Goal: Task Accomplishment & Management: Use online tool/utility

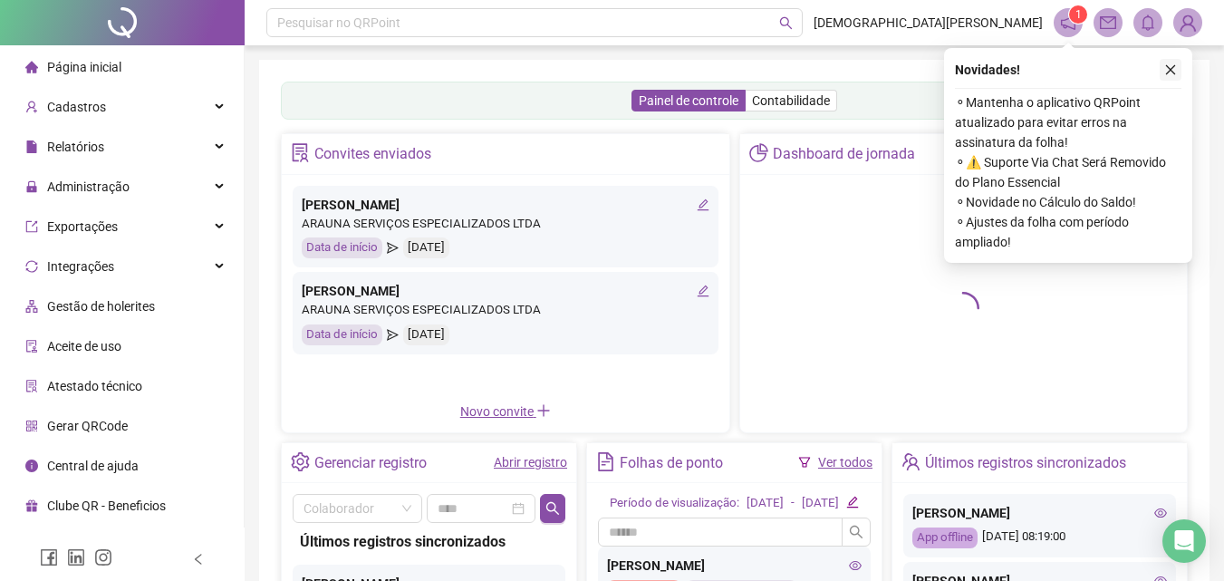
click at [1166, 71] on icon "close" at bounding box center [1170, 69] width 13 height 13
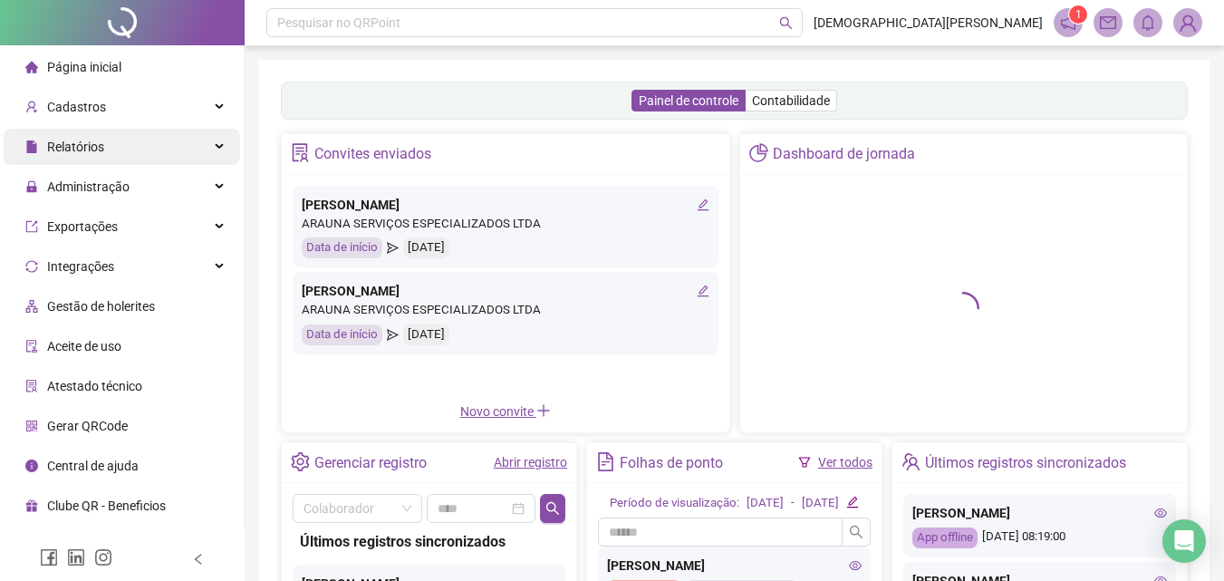
drag, startPoint x: 148, startPoint y: 153, endPoint x: 105, endPoint y: 141, distance: 44.2
click at [147, 153] on div "Relatórios" at bounding box center [122, 147] width 236 height 36
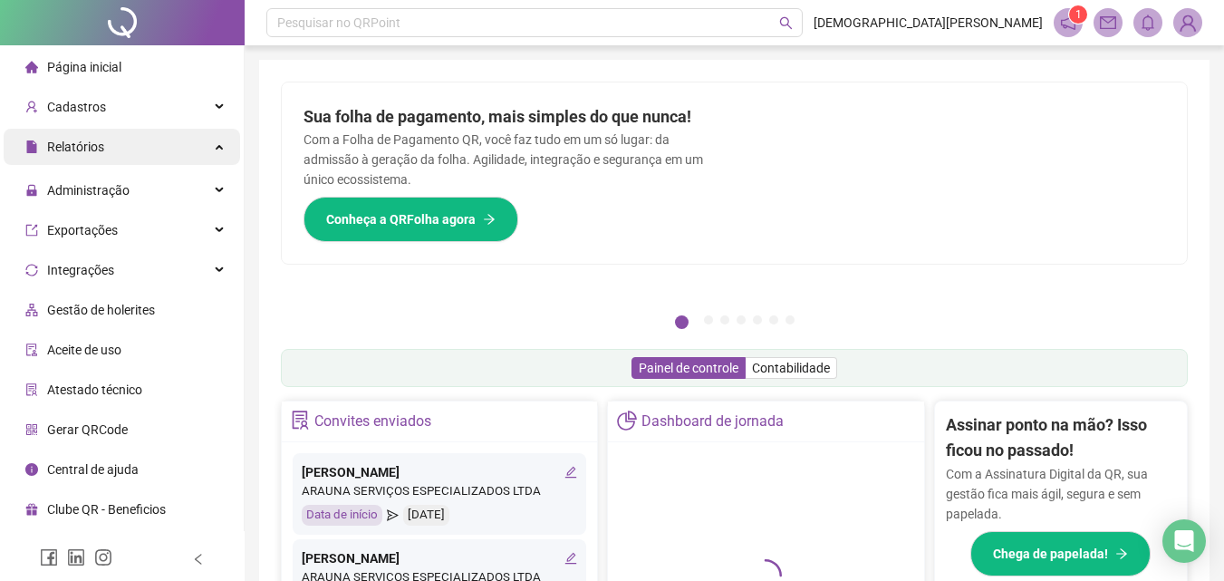
click at [105, 141] on div "Relatórios" at bounding box center [122, 147] width 236 height 36
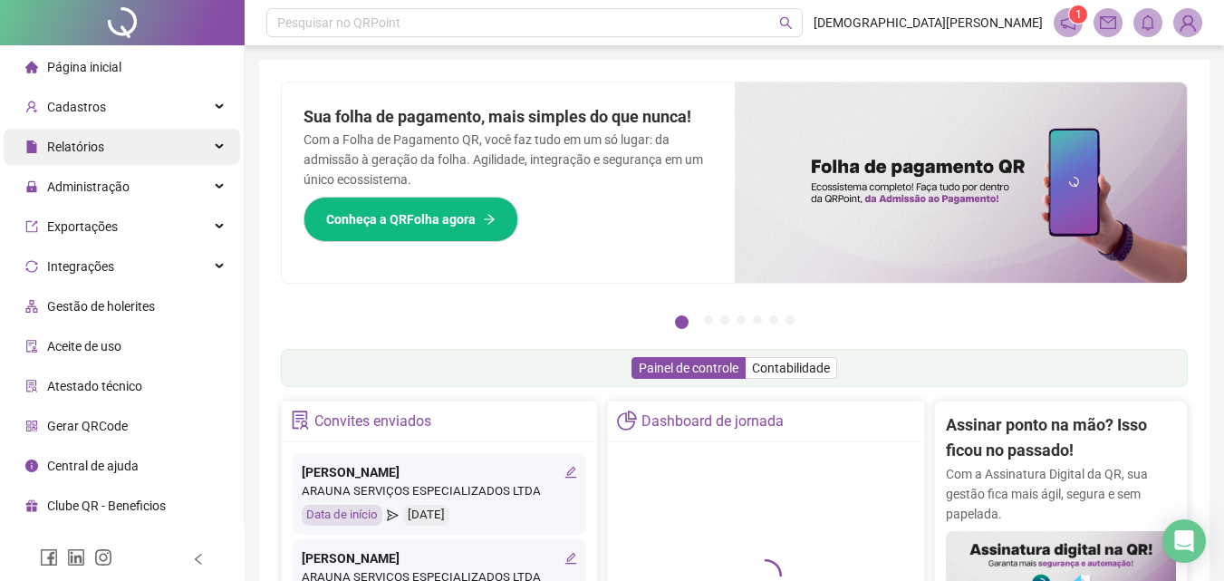
click at [103, 137] on div "Relatórios" at bounding box center [122, 147] width 236 height 36
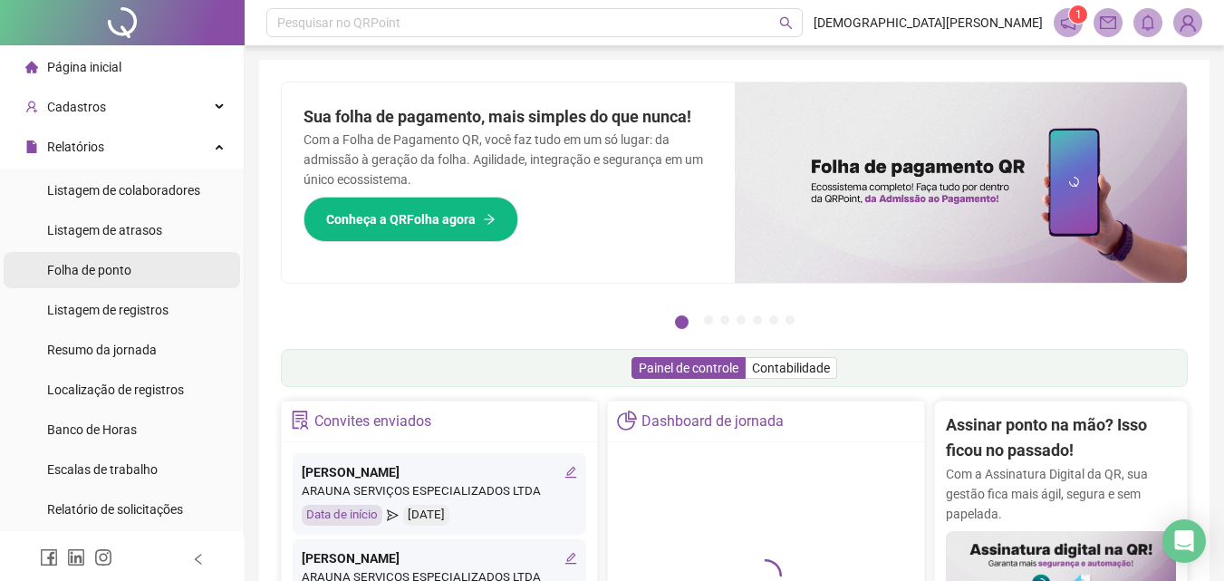
click at [92, 269] on span "Folha de ponto" at bounding box center [89, 270] width 84 height 14
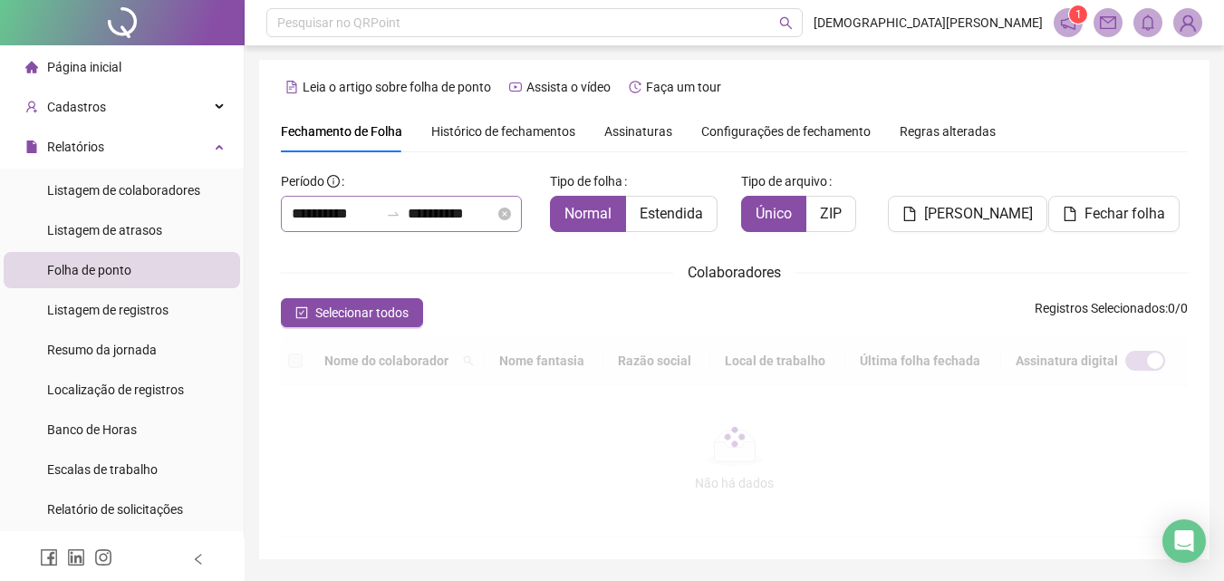
scroll to position [56, 0]
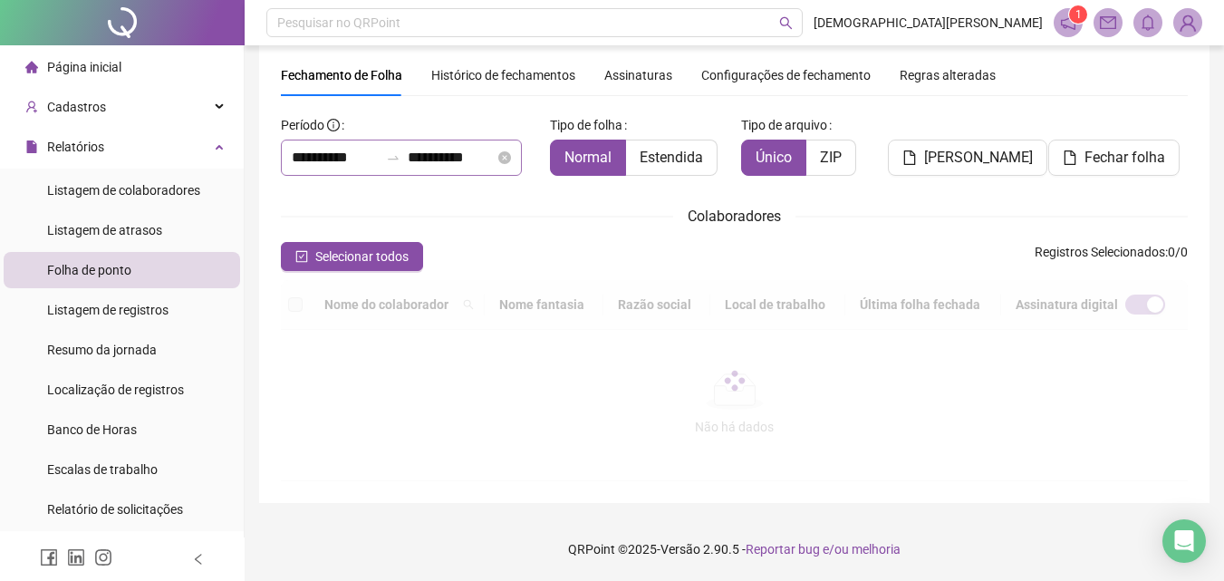
click at [390, 147] on div "**********" at bounding box center [401, 158] width 241 height 36
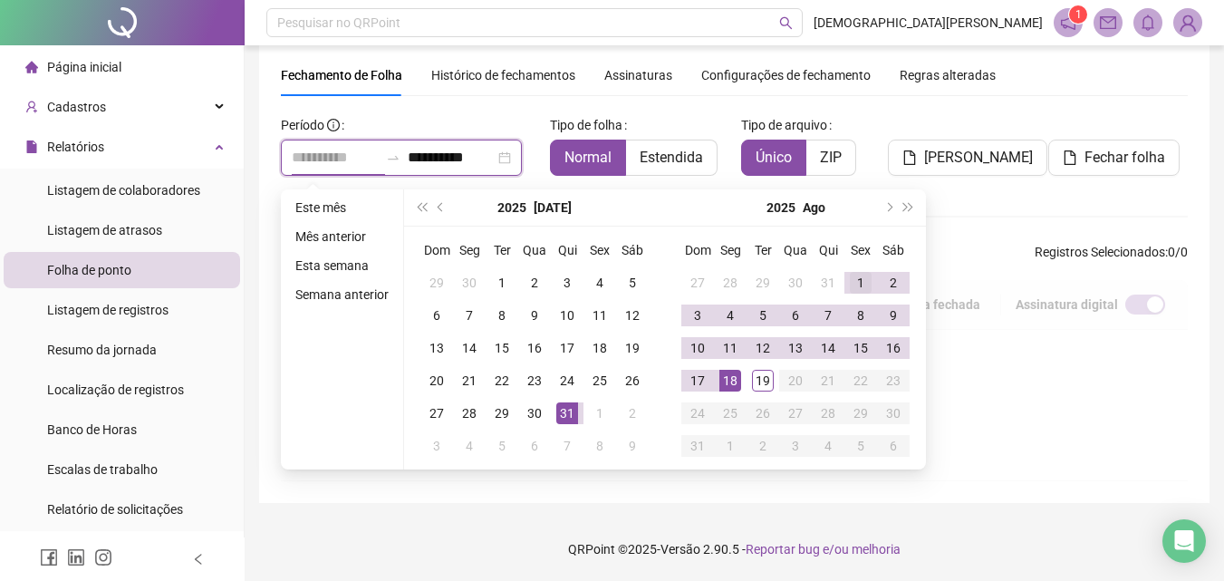
type input "**********"
click at [861, 273] on div "1" at bounding box center [861, 283] width 22 height 22
type input "**********"
click at [719, 377] on div "18" at bounding box center [730, 381] width 22 height 22
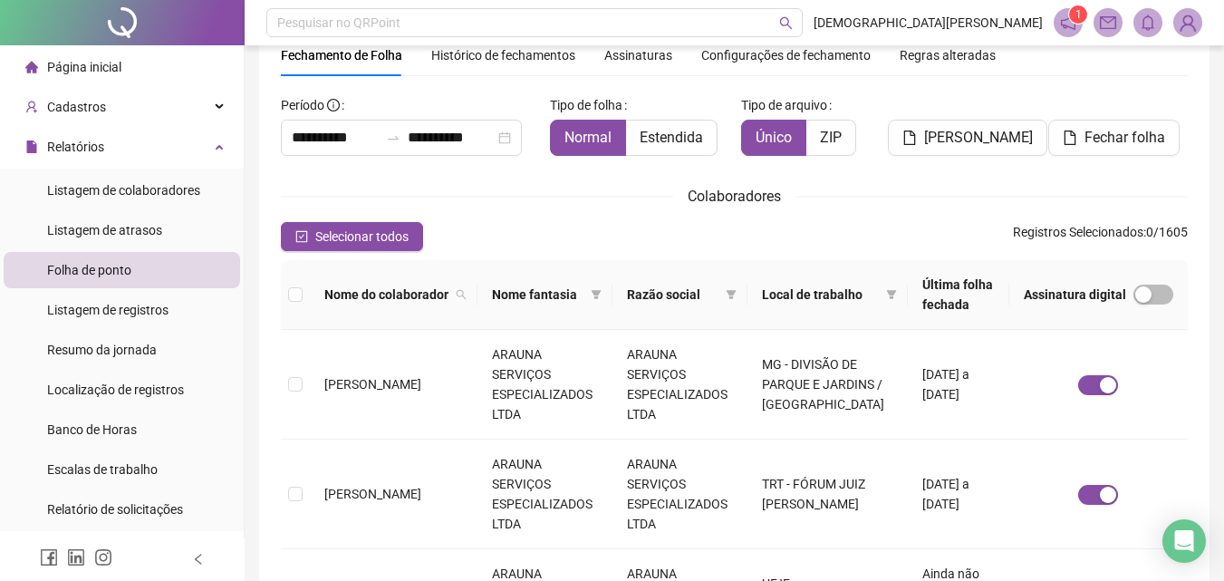
scroll to position [81, 0]
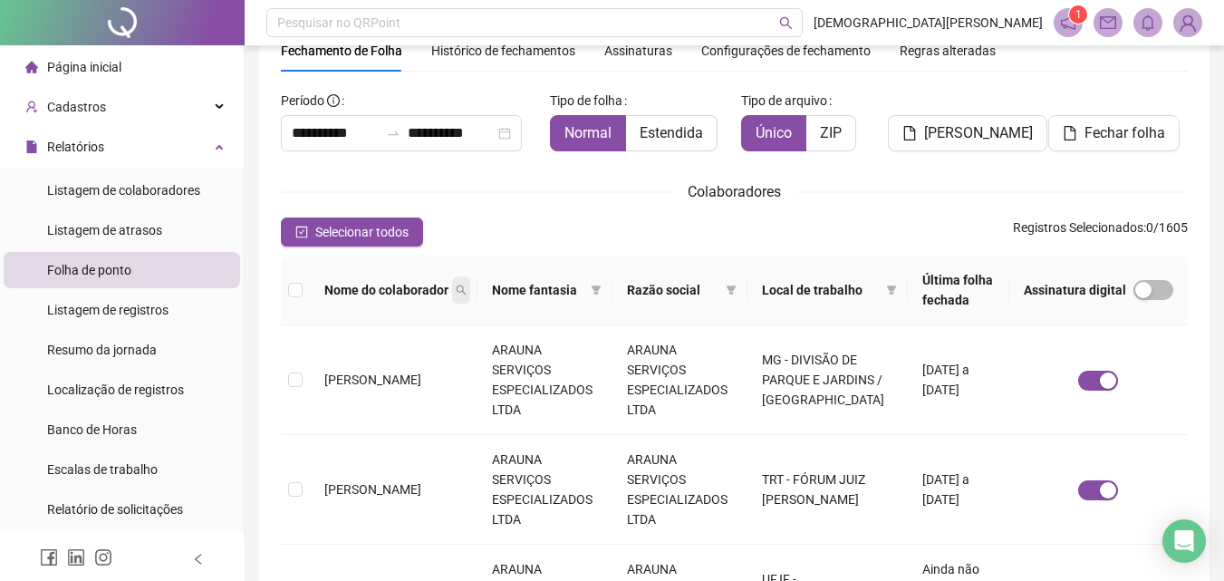
click at [456, 286] on icon "search" at bounding box center [461, 289] width 11 height 11
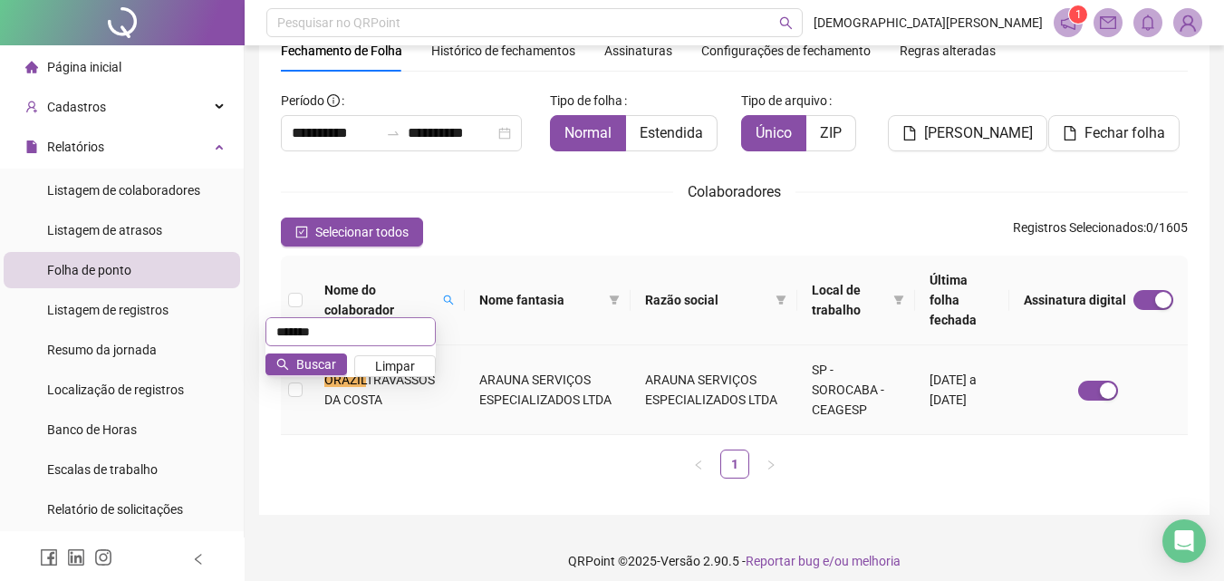
scroll to position [72, 0]
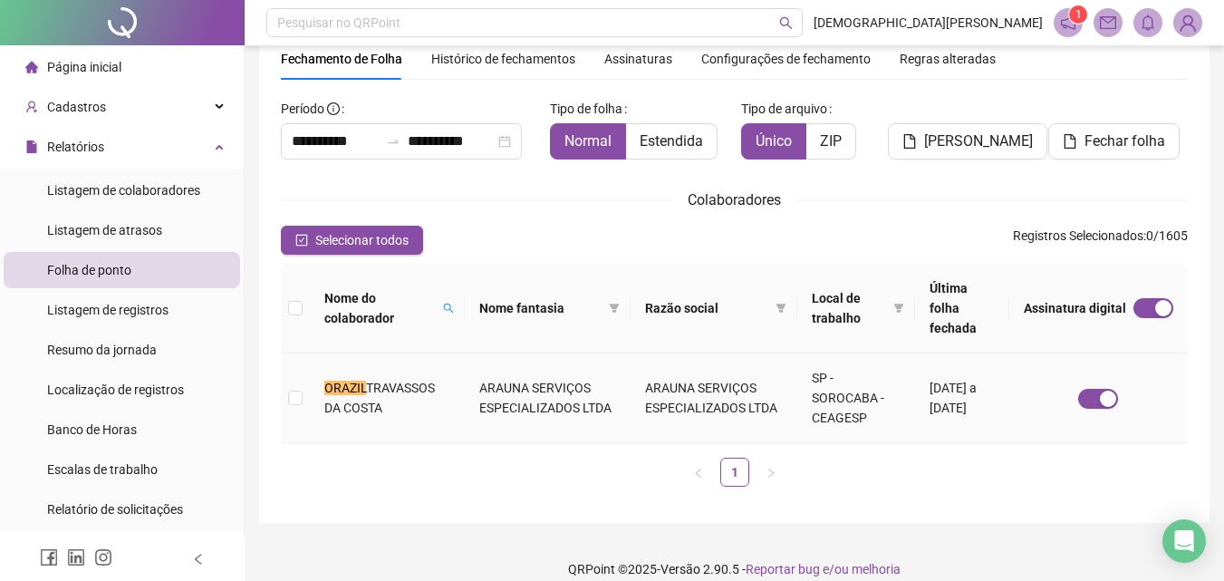
click at [516, 383] on td "ARAUNA SERVIÇOS ESPECIALIZADOS LTDA" at bounding box center [548, 398] width 167 height 90
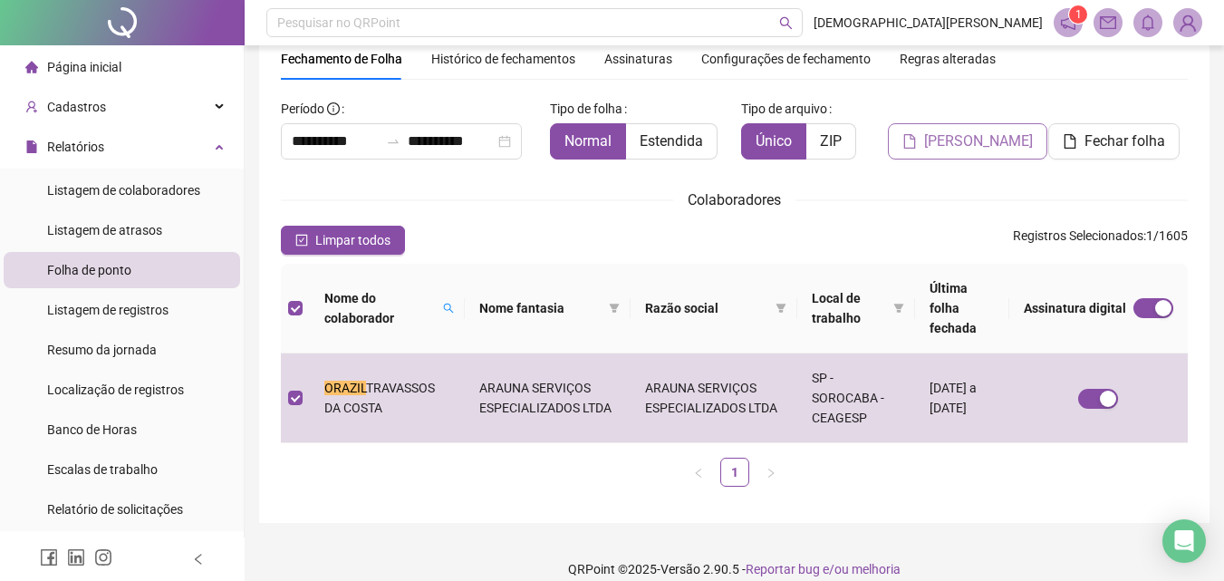
click at [1000, 141] on span "[PERSON_NAME]" at bounding box center [978, 141] width 109 height 22
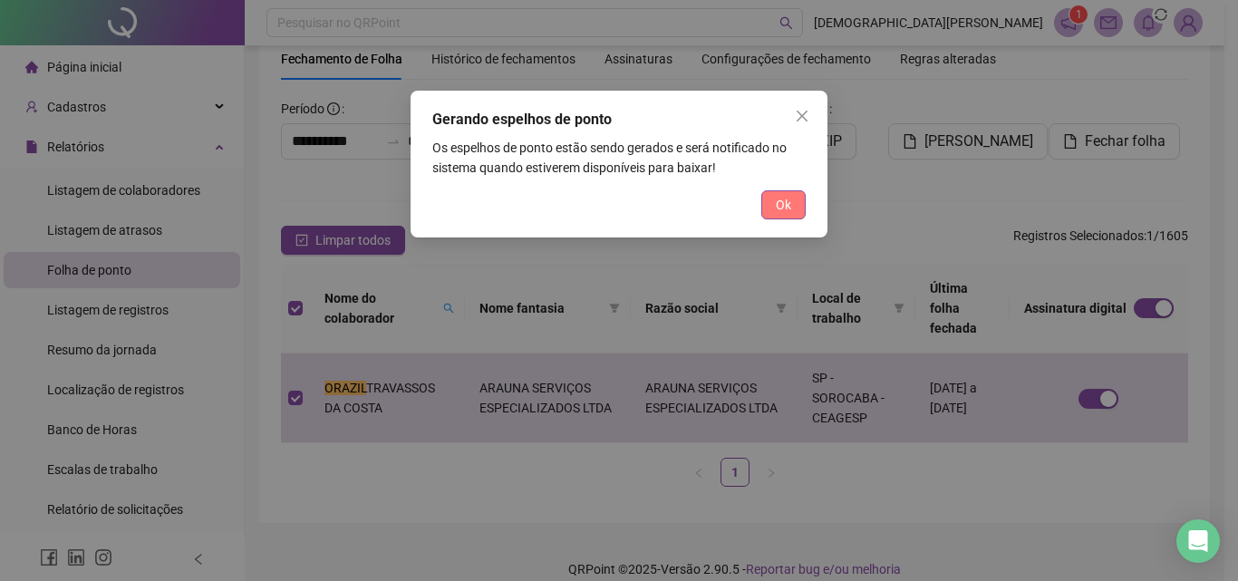
click at [770, 194] on button "Ok" at bounding box center [783, 204] width 44 height 29
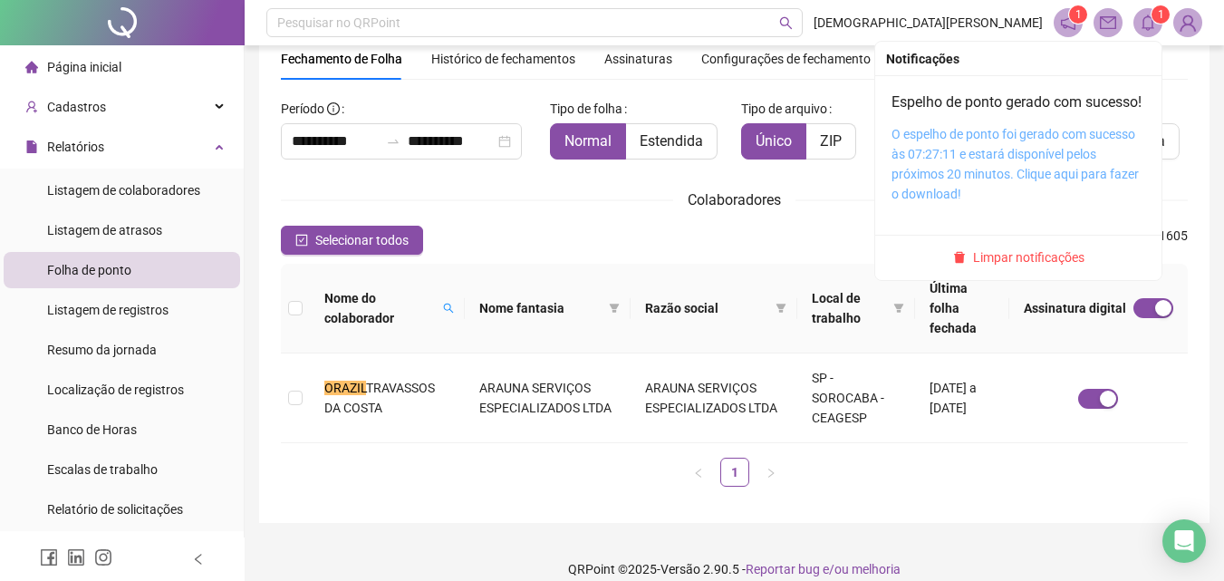
click at [960, 193] on link "O espelho de ponto foi gerado com sucesso às 07:27:11 e estará disponível pelos…" at bounding box center [1015, 164] width 247 height 74
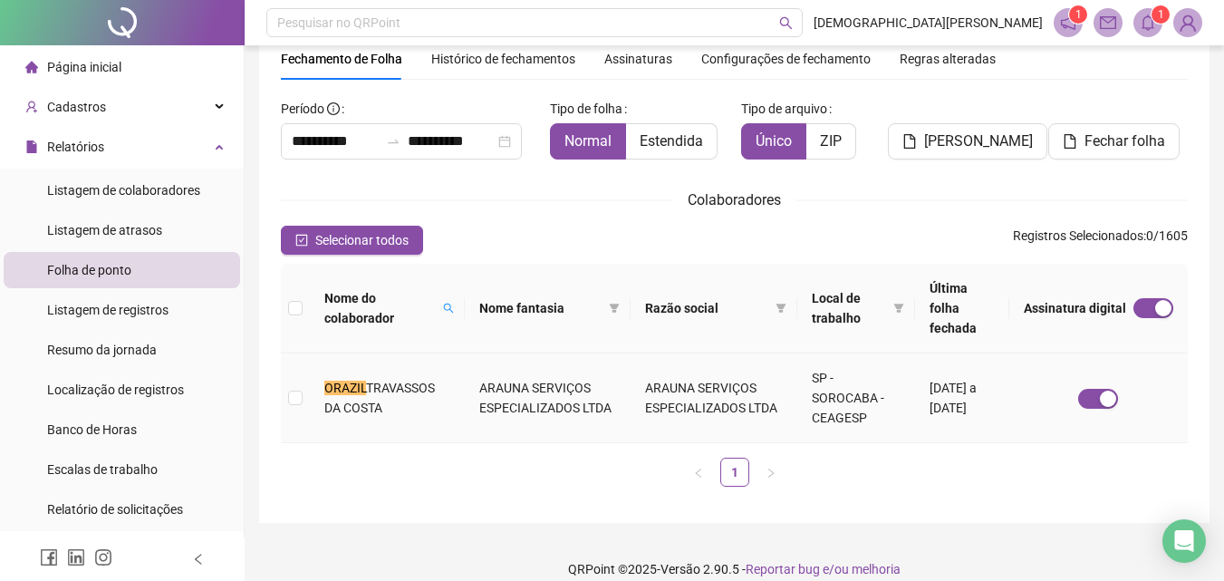
click at [391, 381] on span "TRAVASSOS DA COSTA" at bounding box center [379, 398] width 111 height 34
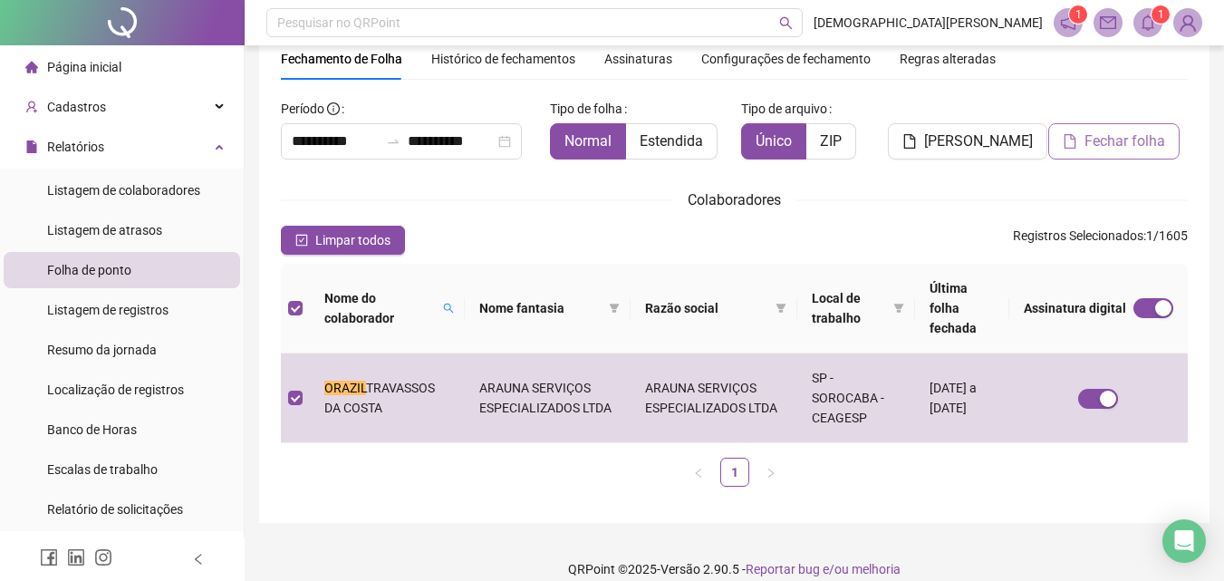
click at [1083, 145] on button "Fechar folha" at bounding box center [1113, 141] width 131 height 36
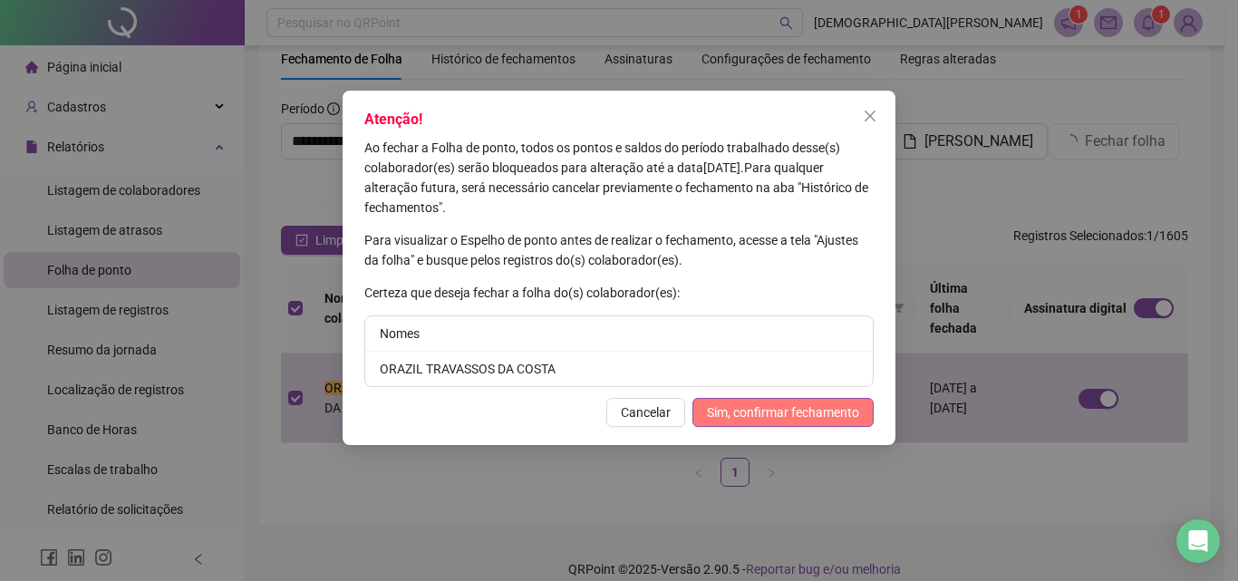
click at [757, 402] on span "Sim, confirmar fechamento" at bounding box center [783, 412] width 152 height 20
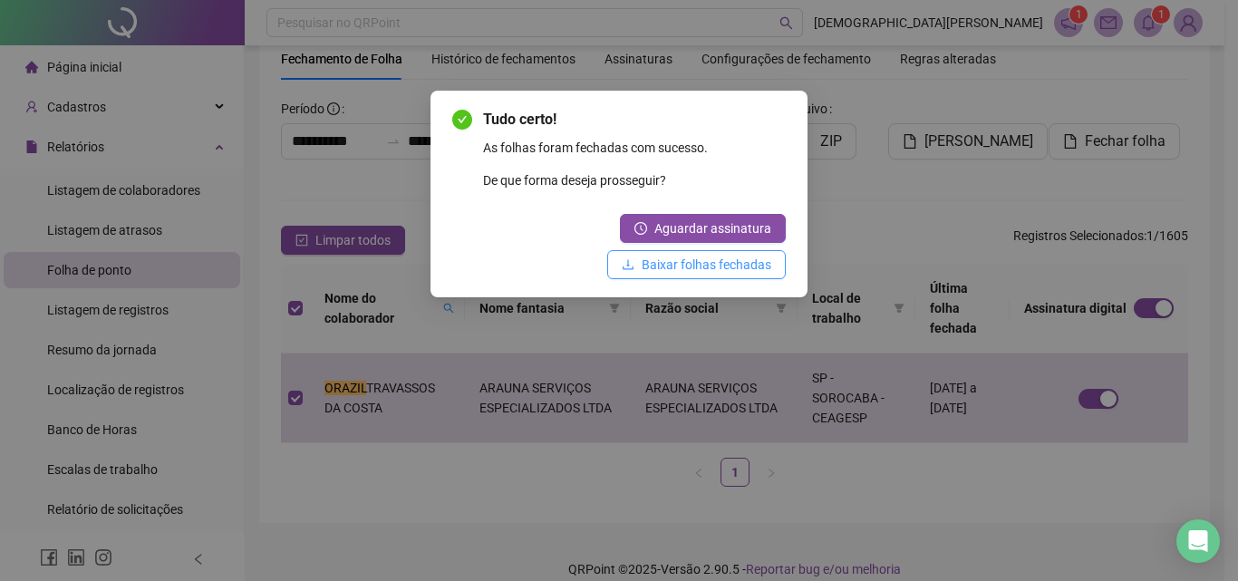
click at [729, 265] on span "Baixar folhas fechadas" at bounding box center [706, 265] width 130 height 20
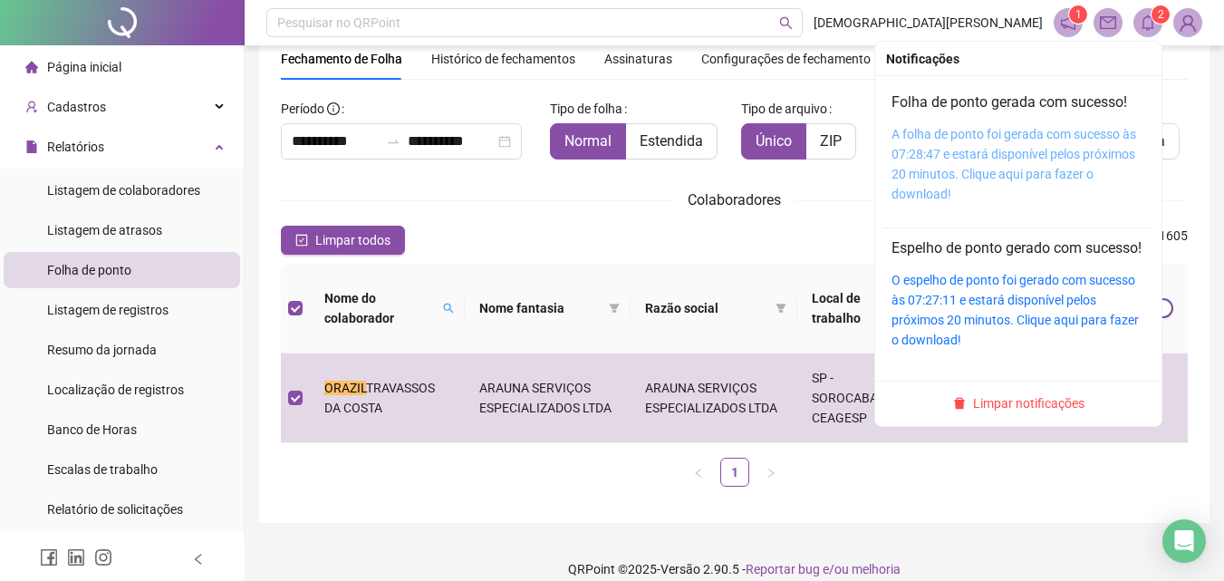
click at [1034, 161] on link "A folha de ponto foi gerada com sucesso às 07:28:47 e estará disponível pelos p…" at bounding box center [1014, 164] width 245 height 74
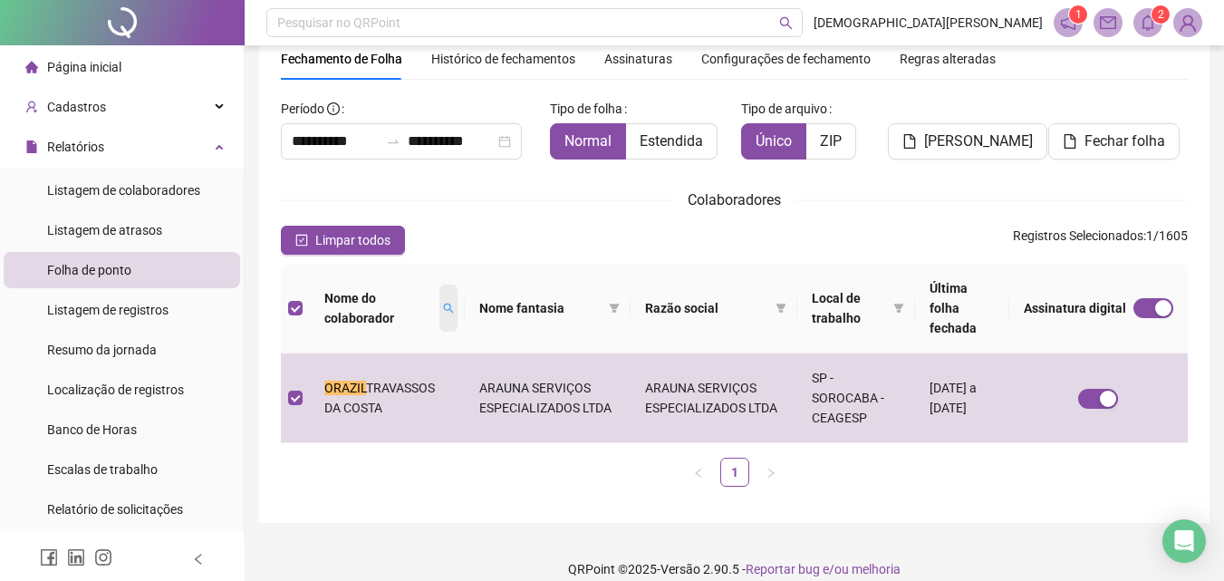
click at [443, 303] on icon "search" at bounding box center [448, 308] width 11 height 11
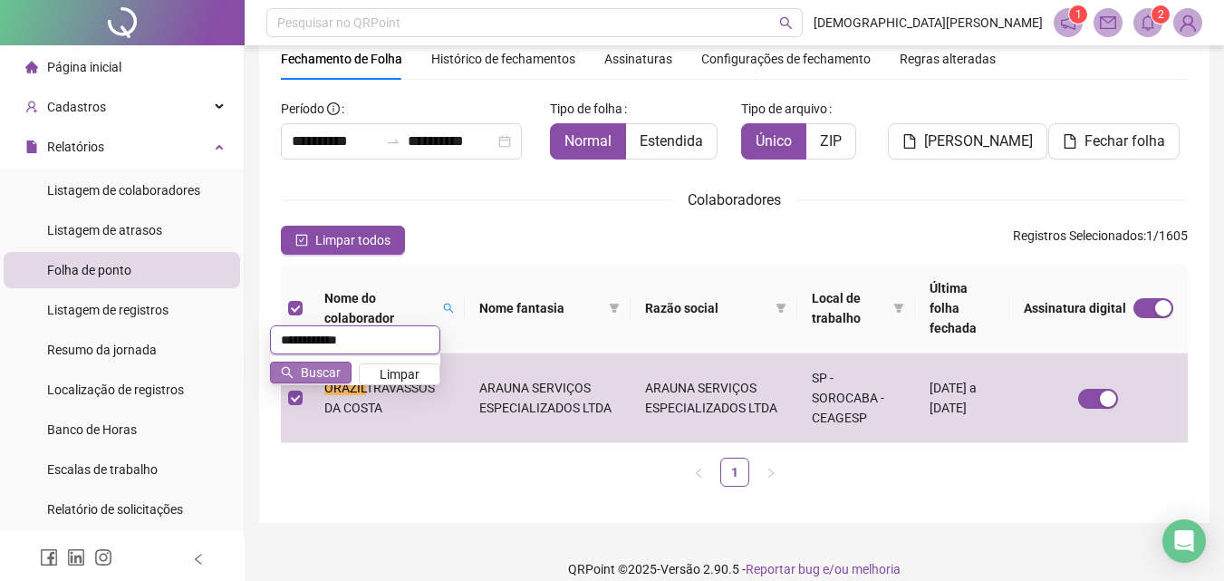
type input "**********"
click at [329, 374] on span "Buscar" at bounding box center [321, 372] width 40 height 20
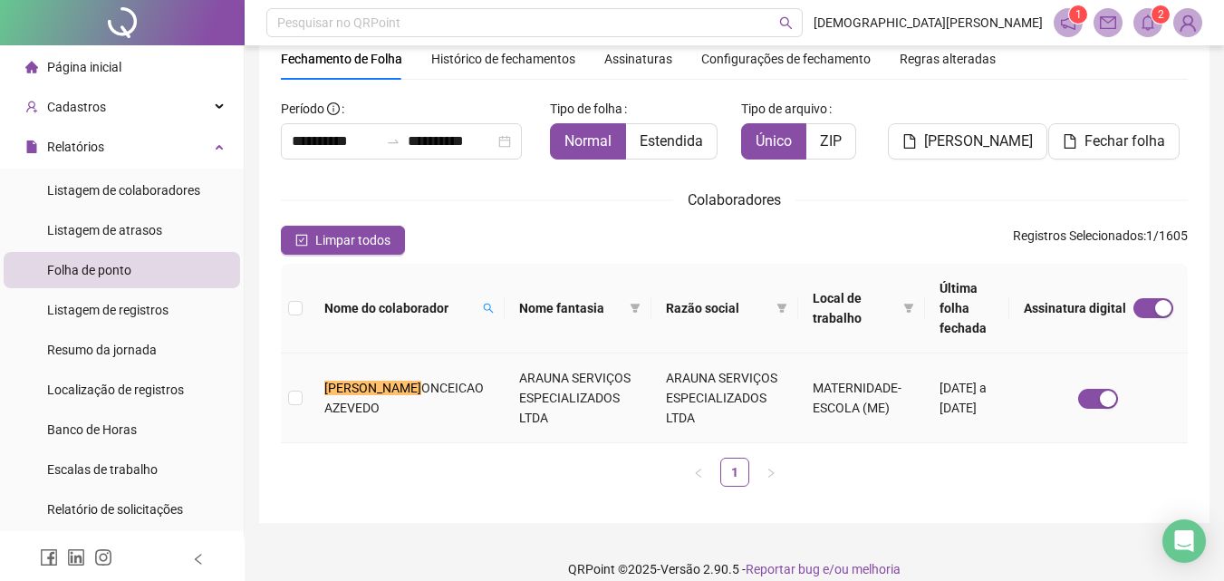
click at [427, 394] on td "[PERSON_NAME] DA C [PERSON_NAME]" at bounding box center [407, 398] width 195 height 90
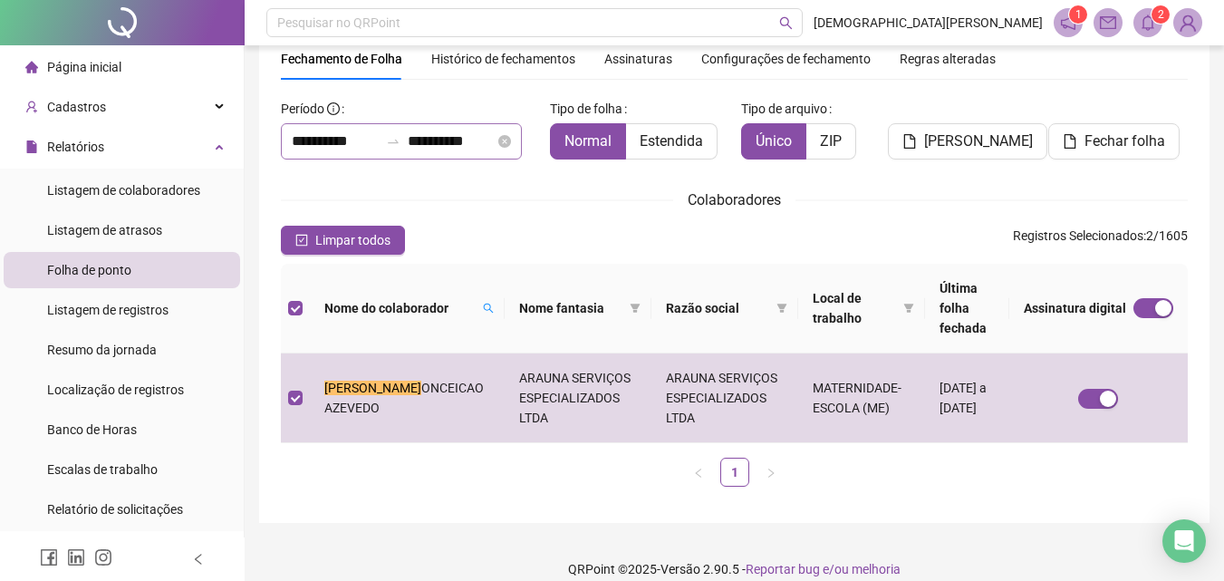
click at [408, 143] on div at bounding box center [393, 141] width 29 height 14
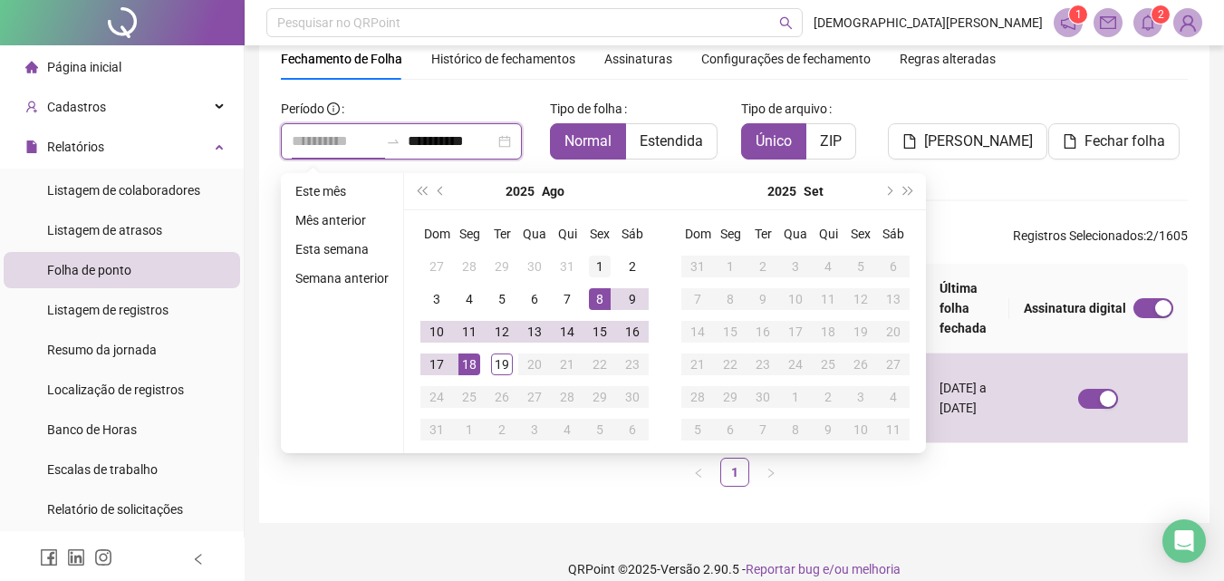
type input "**********"
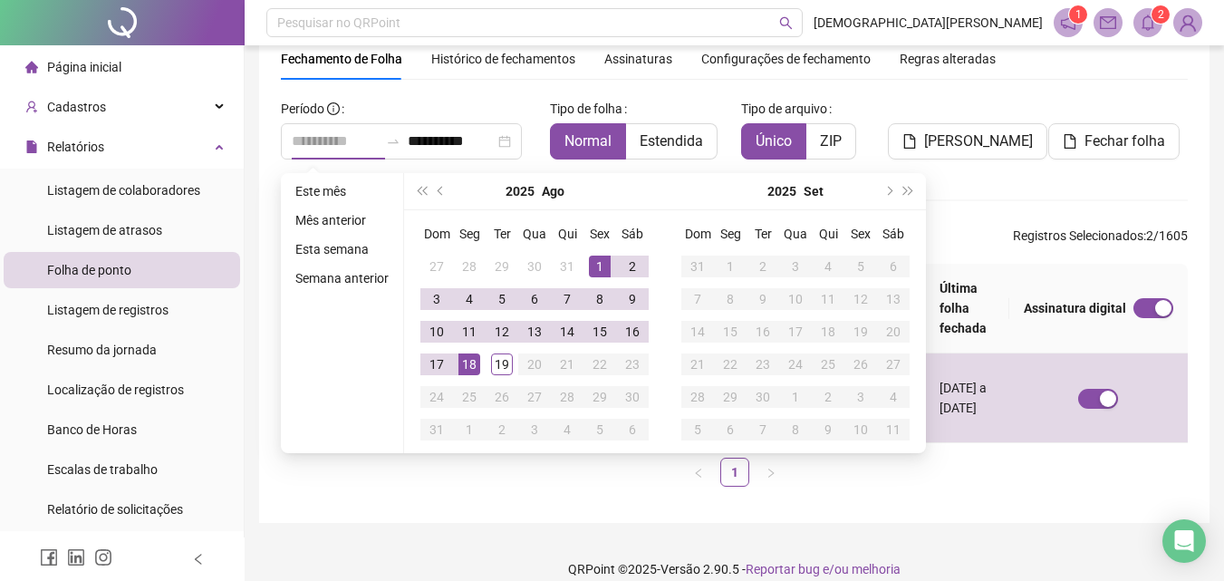
click at [597, 278] on td "1" at bounding box center [599, 266] width 33 height 33
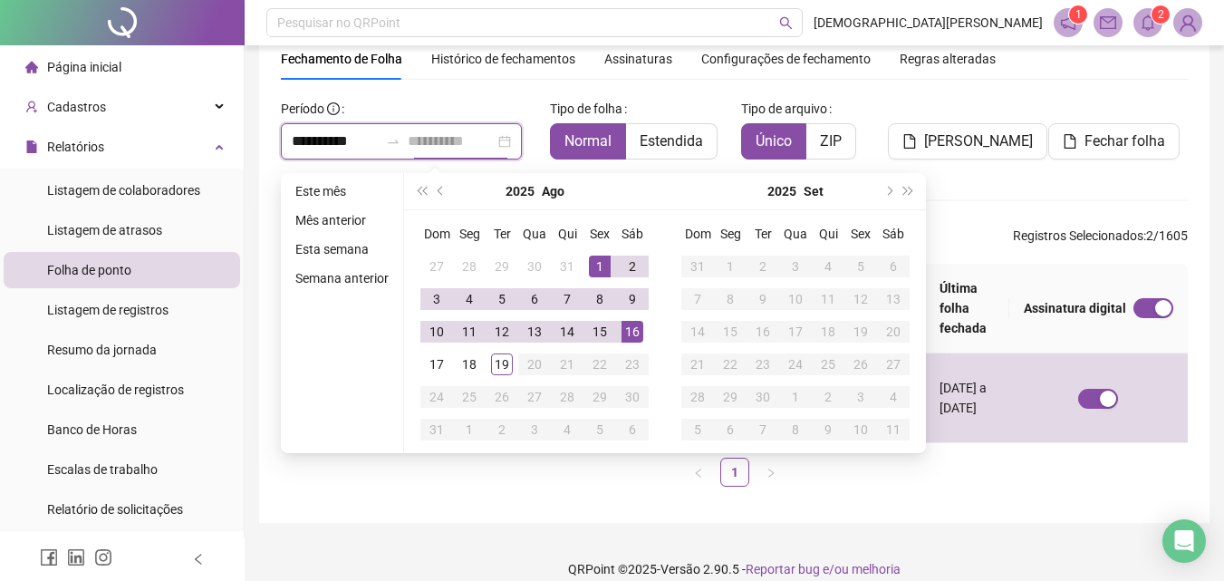
type input "**********"
click at [625, 332] on div "16" at bounding box center [633, 332] width 22 height 22
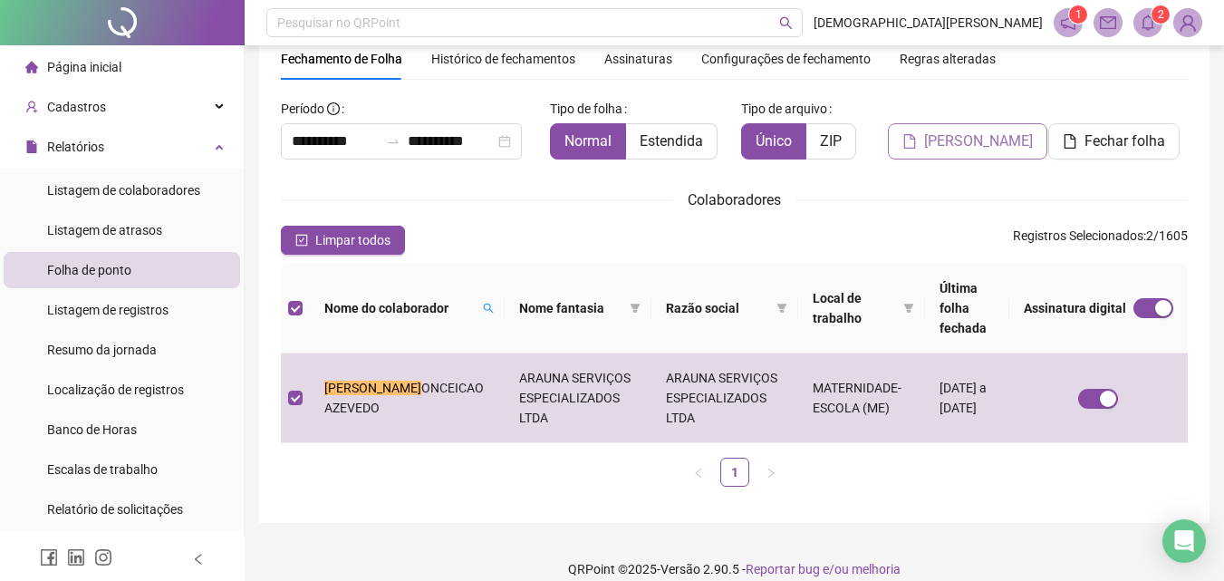
click at [953, 155] on button "[PERSON_NAME]" at bounding box center [967, 141] width 159 height 36
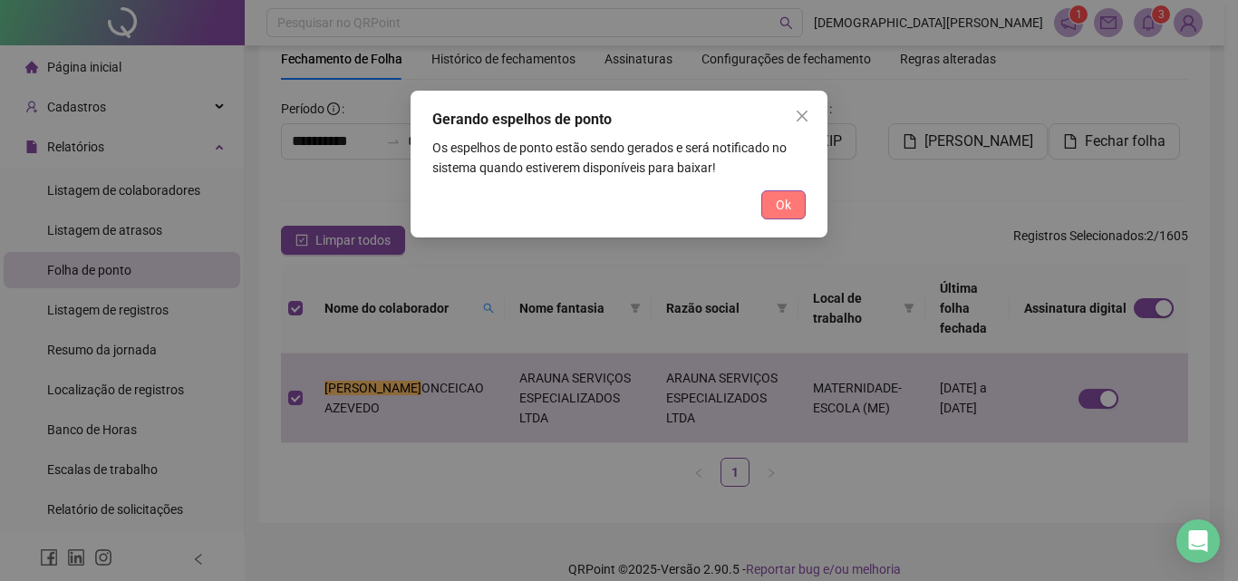
click at [771, 200] on button "Ok" at bounding box center [783, 204] width 44 height 29
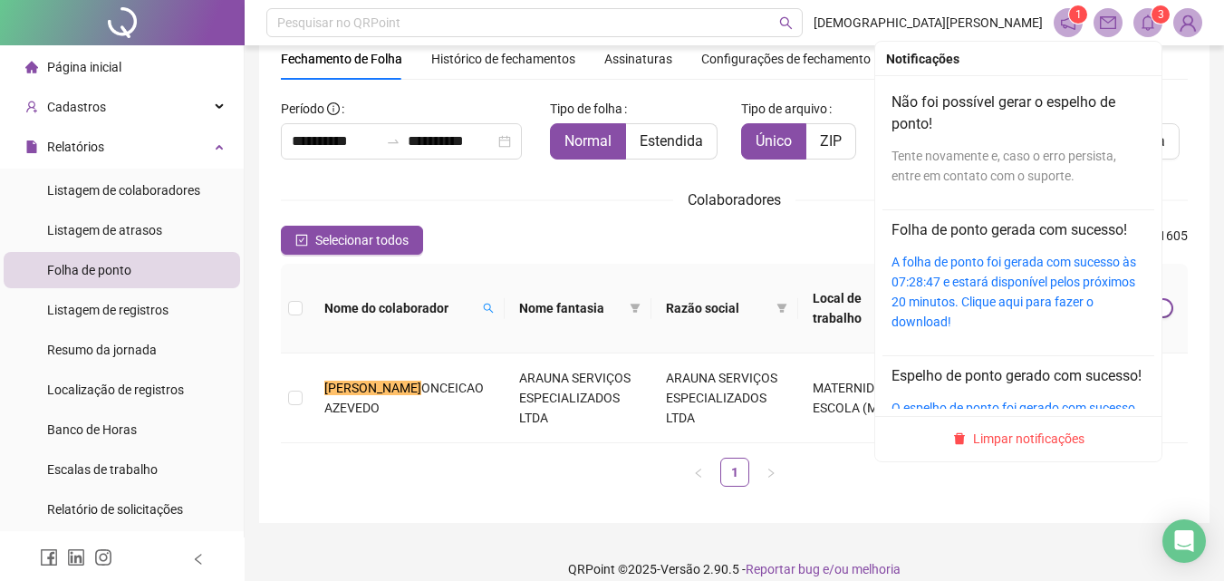
click at [969, 174] on div "Tente novamente e, caso o erro persista, entre em contato com o suporte." at bounding box center [1019, 166] width 254 height 40
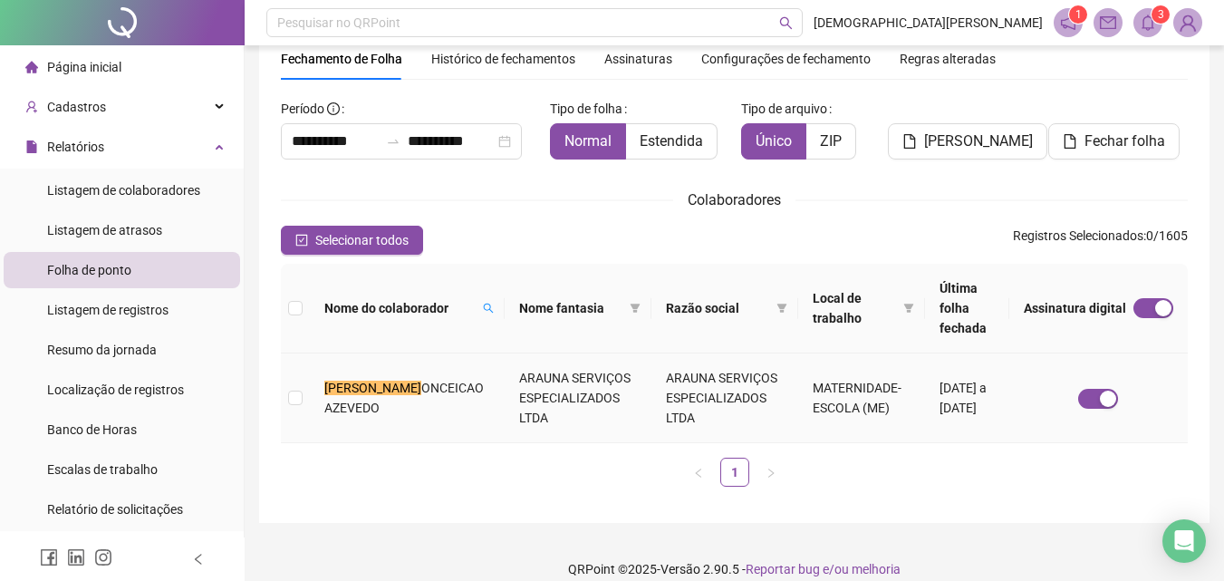
drag, startPoint x: 808, startPoint y: 381, endPoint x: 875, endPoint y: 344, distance: 76.2
click at [809, 380] on td "MATERNIDADE-ESCOLA (ME)" at bounding box center [861, 398] width 127 height 90
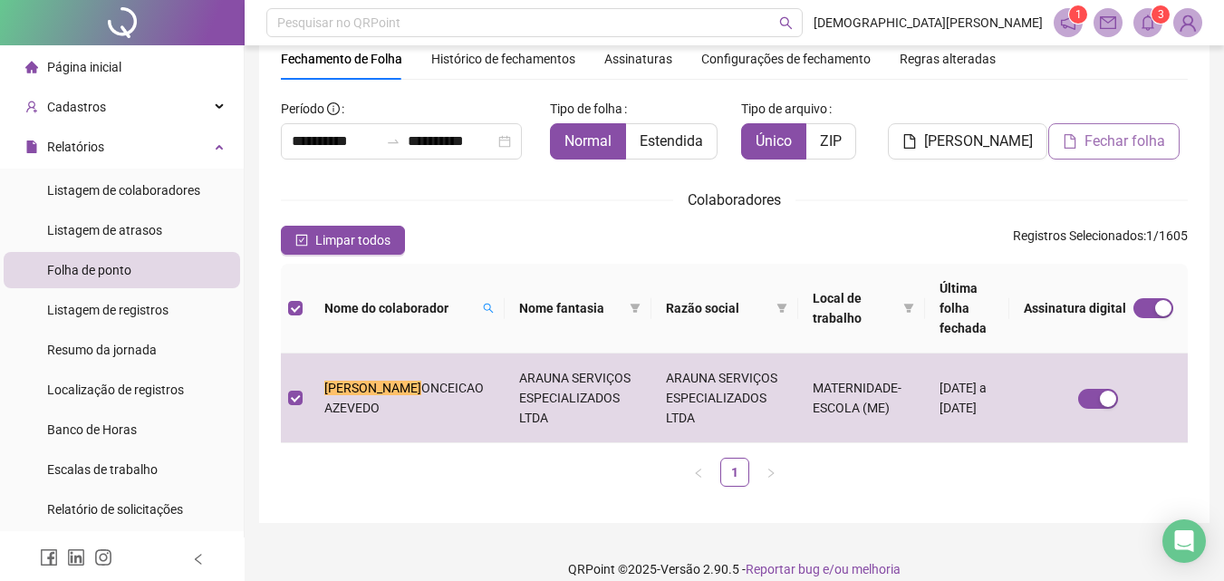
click at [1132, 134] on span "Fechar folha" at bounding box center [1125, 141] width 81 height 22
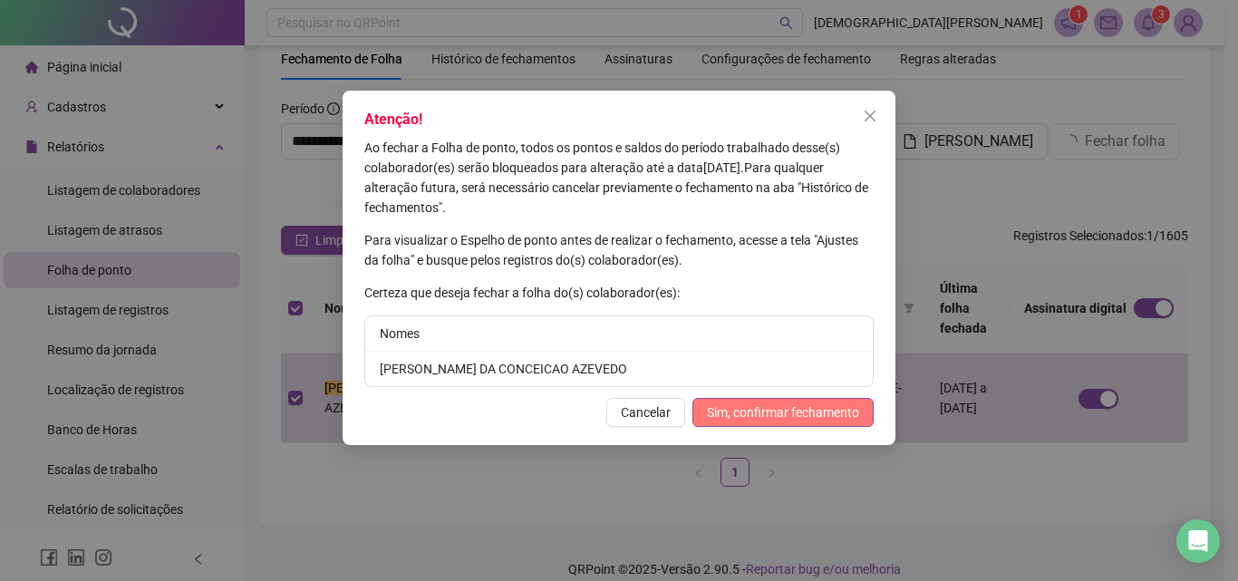
click at [775, 402] on span "Sim, confirmar fechamento" at bounding box center [783, 412] width 152 height 20
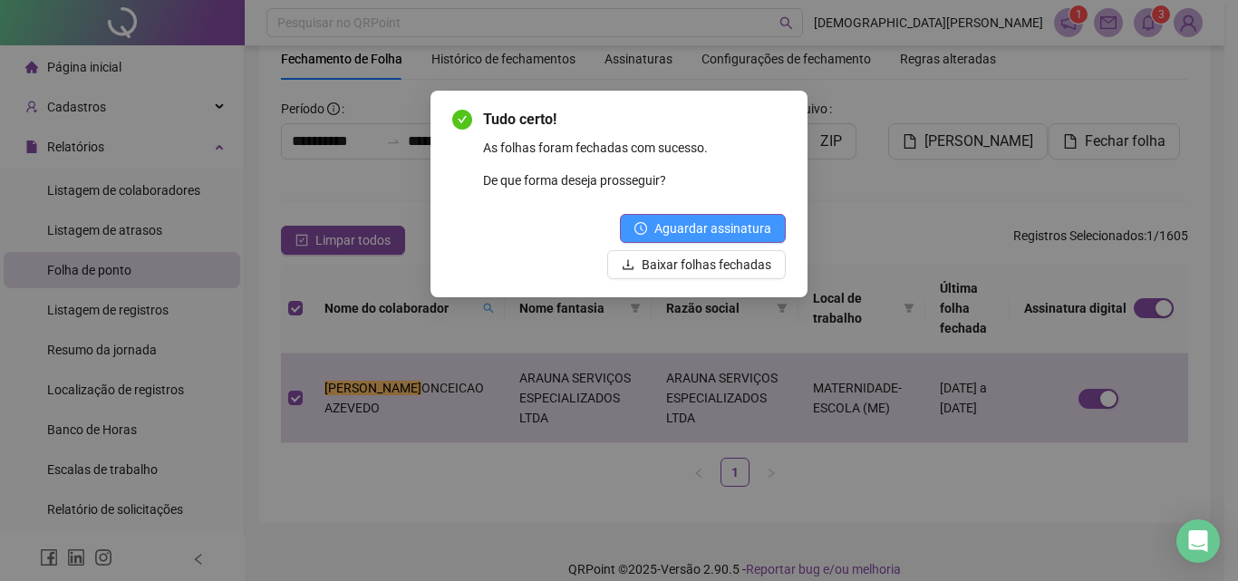
click at [738, 222] on span "Aguardar assinatura" at bounding box center [712, 228] width 117 height 20
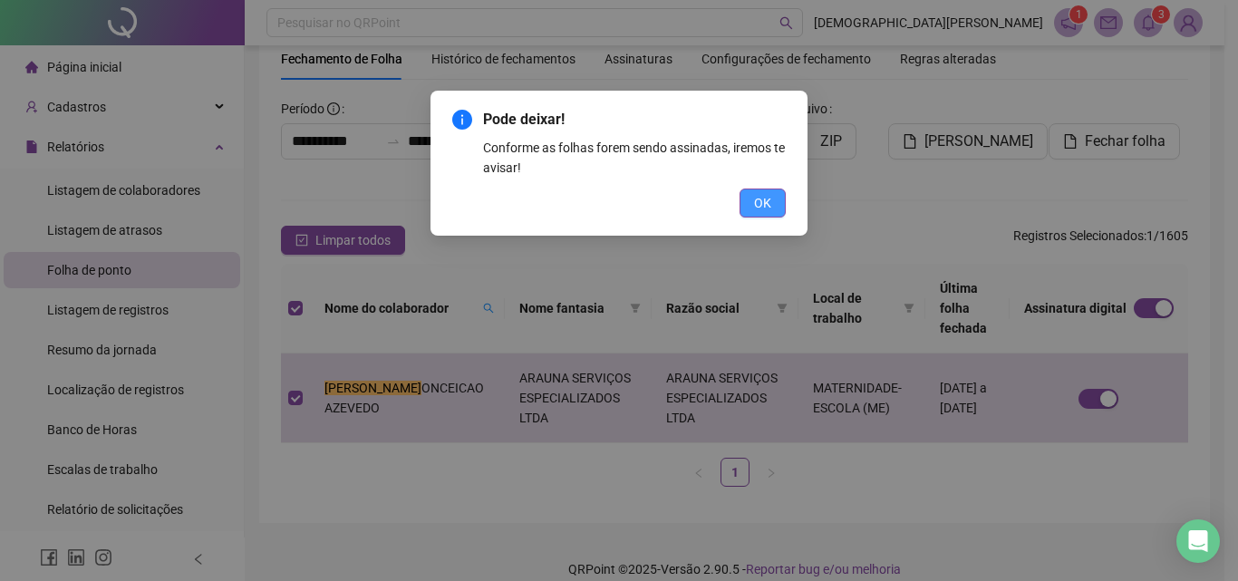
click at [766, 195] on span "OK" at bounding box center [762, 203] width 17 height 20
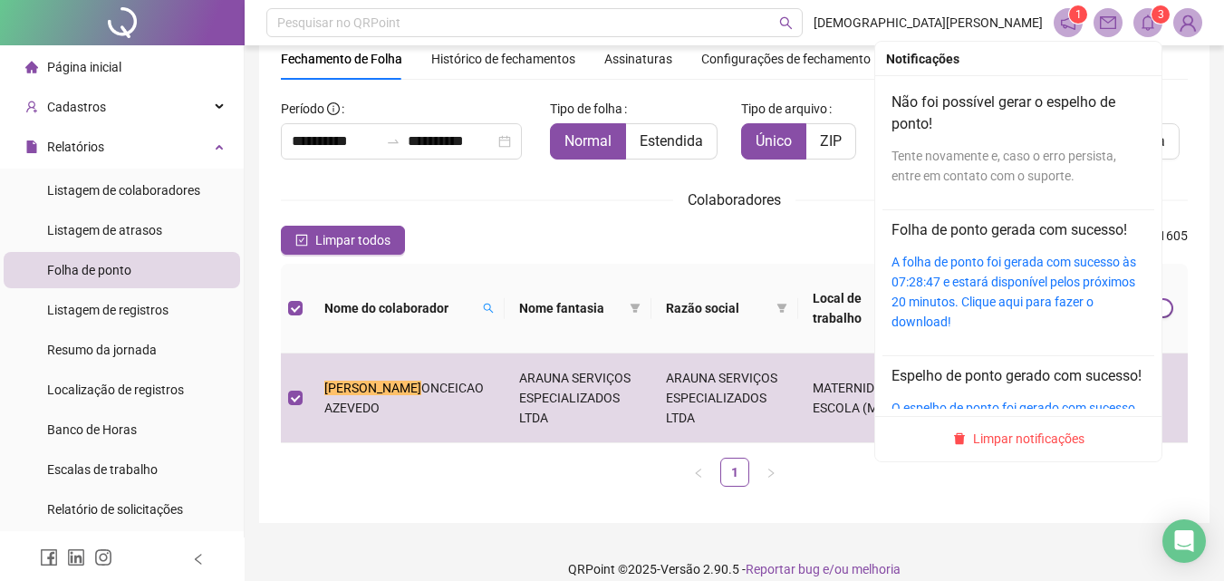
click at [984, 167] on div "Tente novamente e, caso o erro persista, entre em contato com o suporte." at bounding box center [1019, 166] width 254 height 40
click at [750, 271] on th "Razão social" at bounding box center [724, 309] width 147 height 90
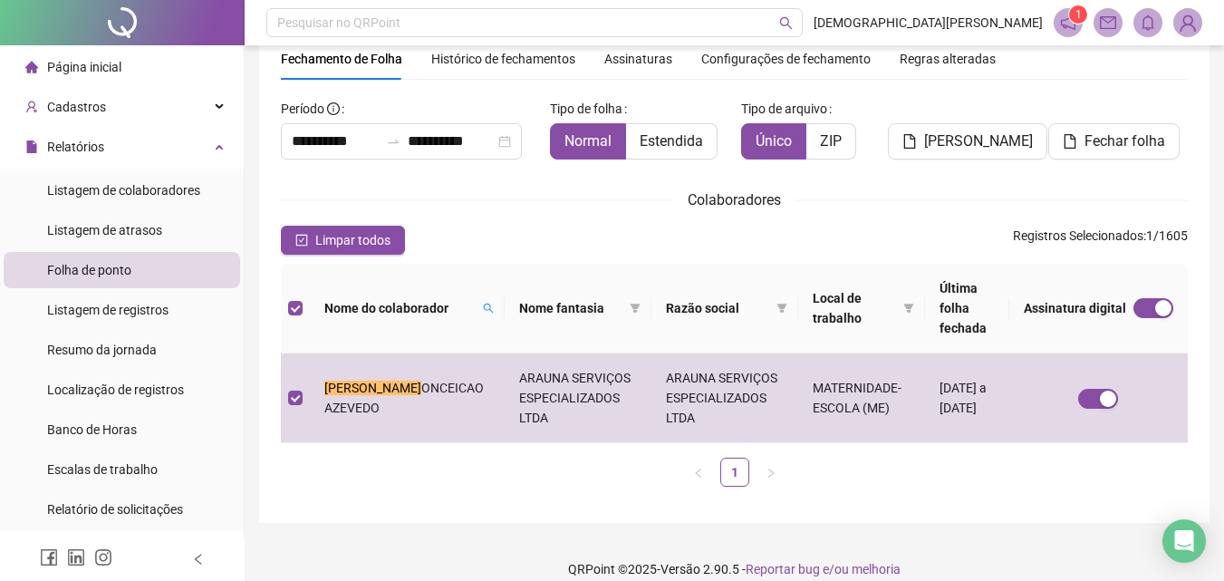
scroll to position [0, 0]
